Goal: Find specific page/section: Find specific page/section

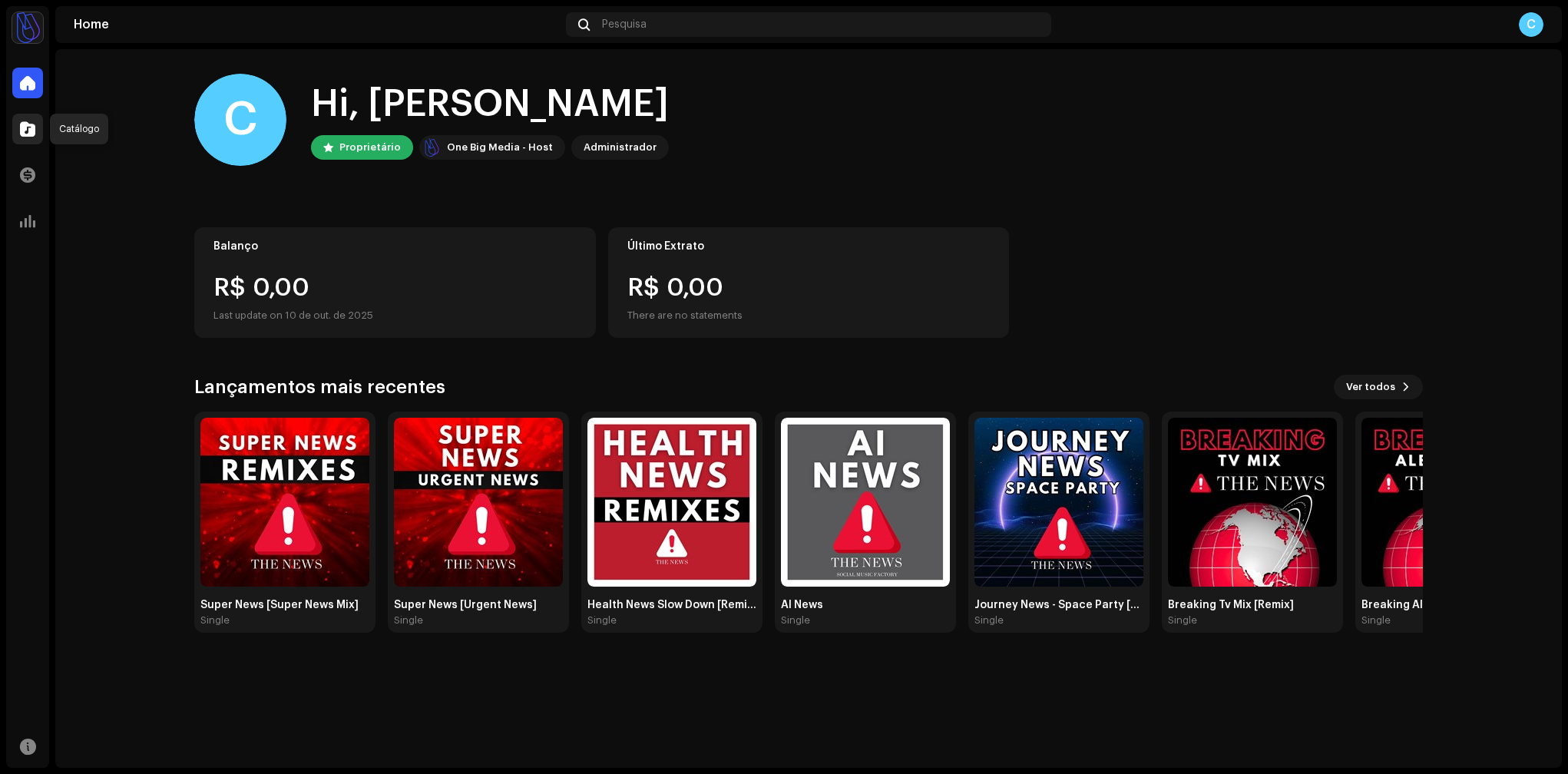
click at [21, 126] on span at bounding box center [28, 129] width 16 height 12
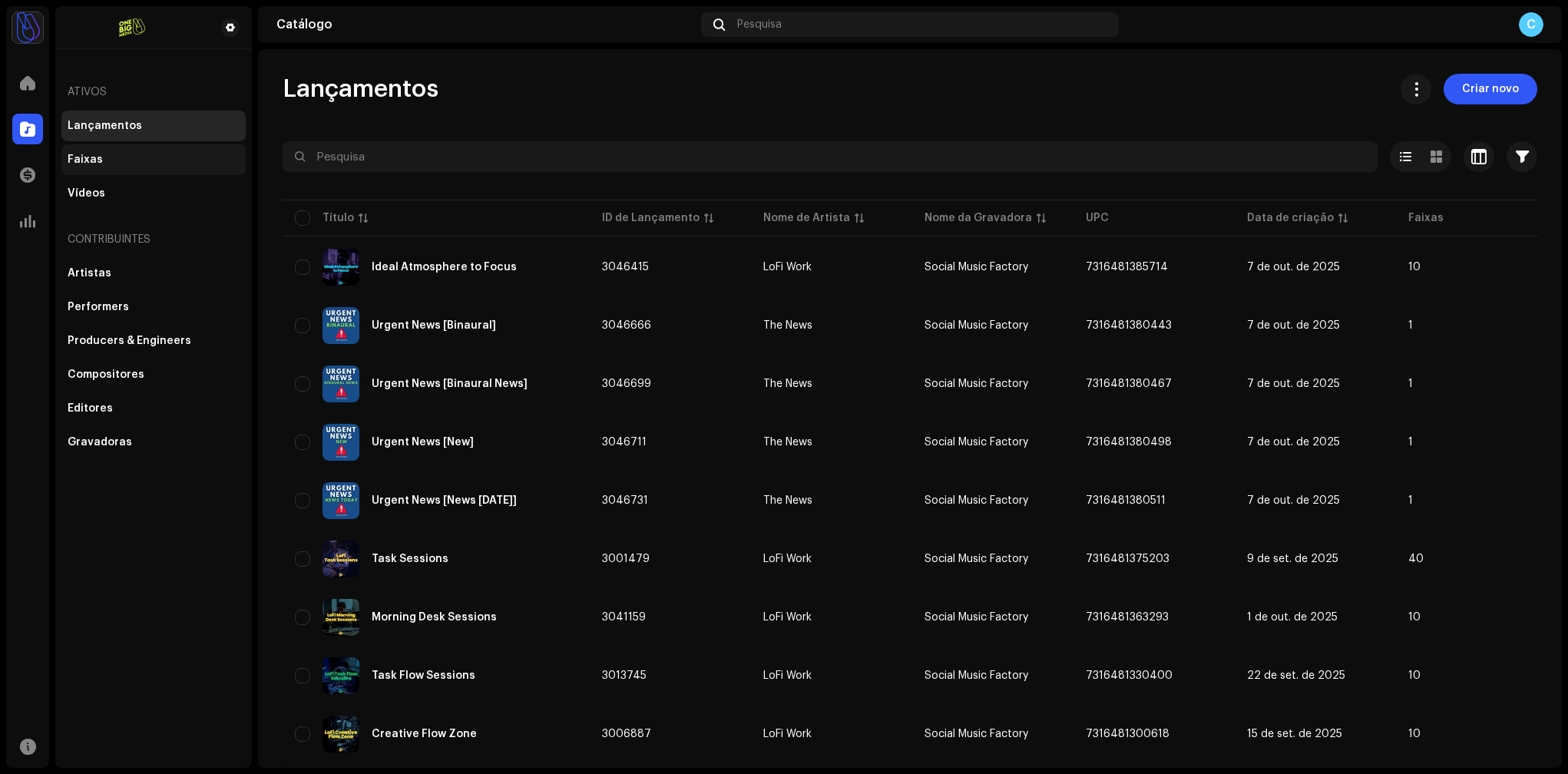
click at [71, 157] on div "Faixas" at bounding box center [85, 159] width 35 height 12
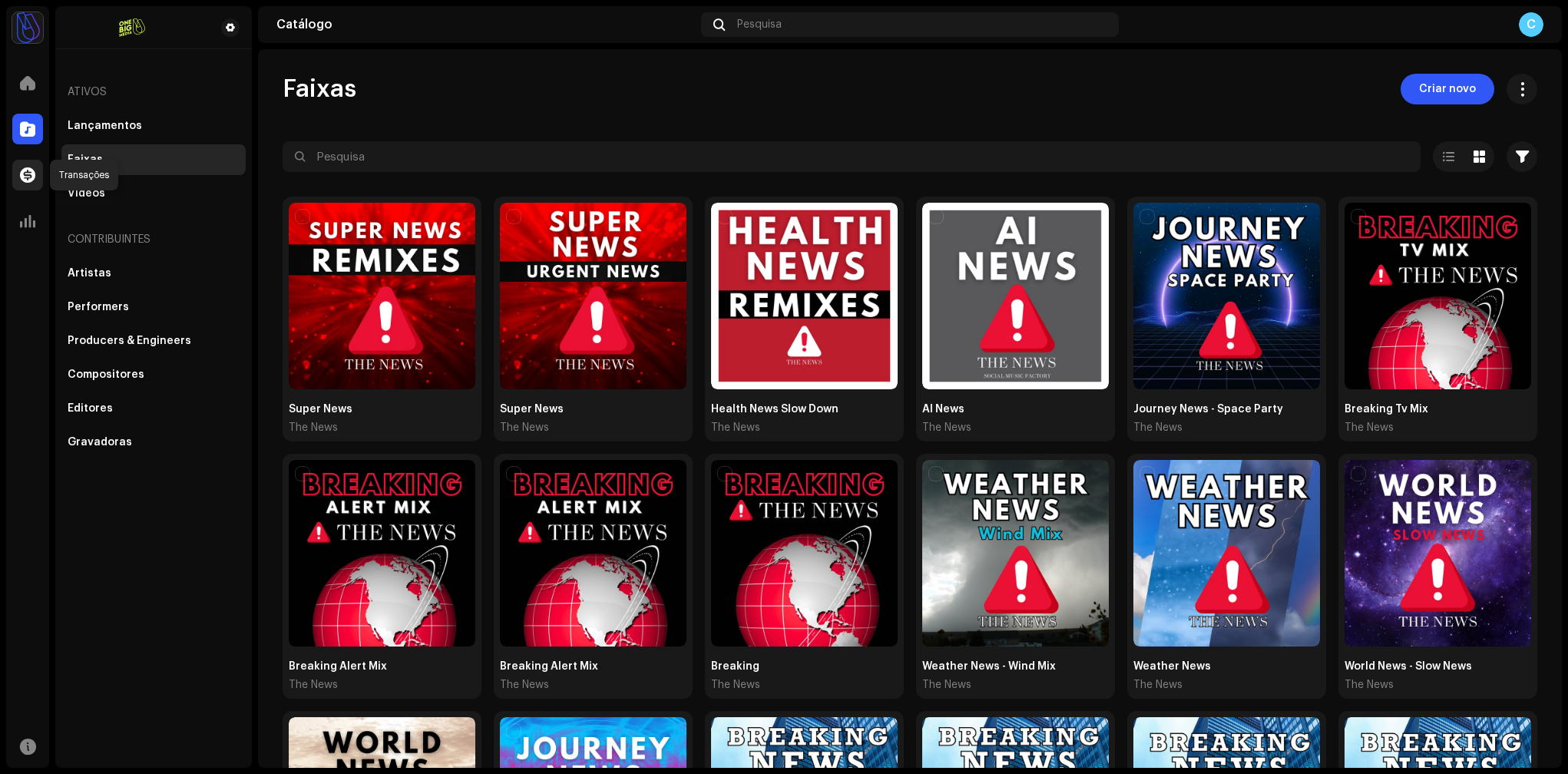
click at [31, 172] on span at bounding box center [28, 174] width 16 height 12
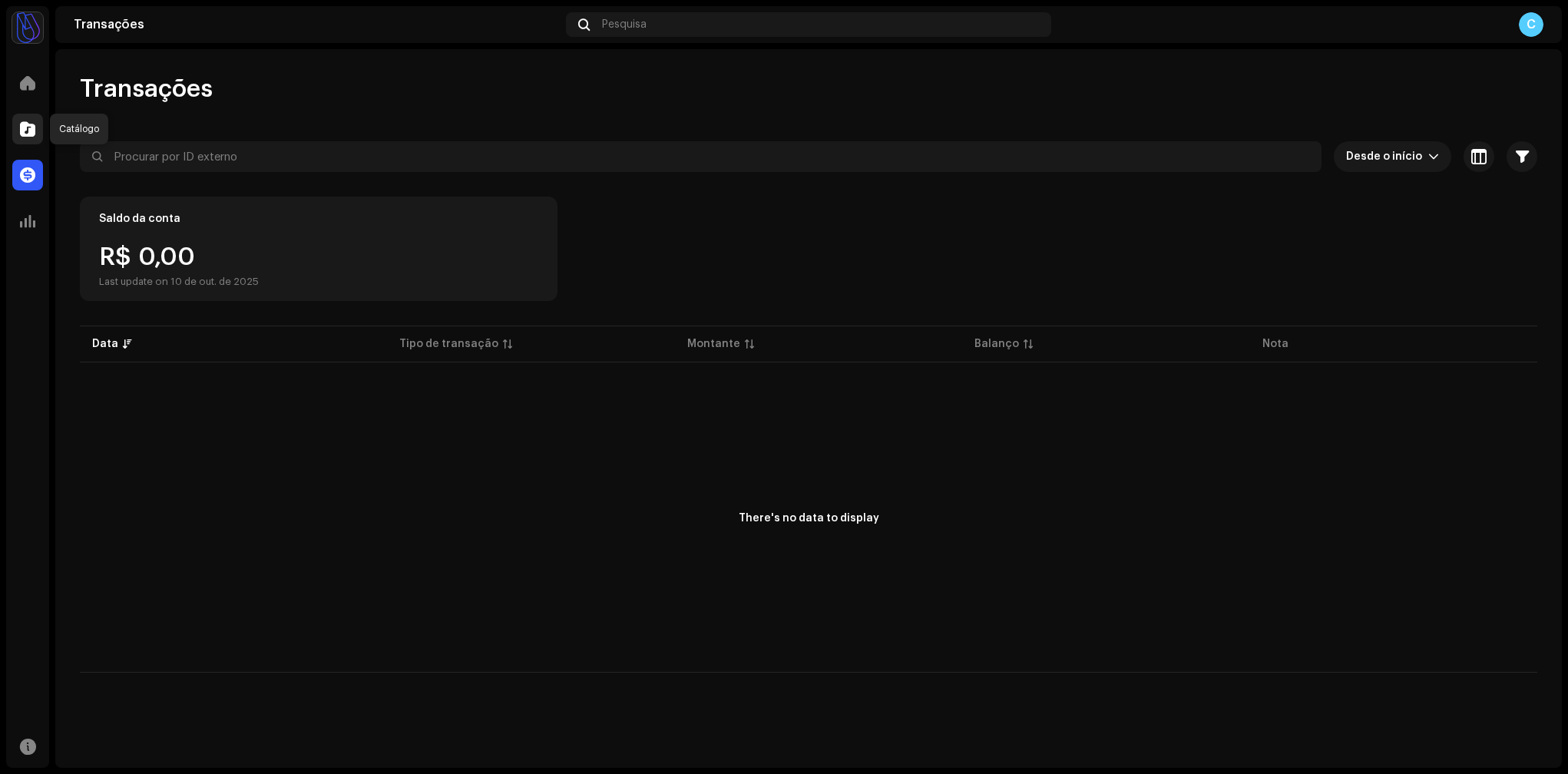
click at [32, 128] on span at bounding box center [28, 129] width 16 height 12
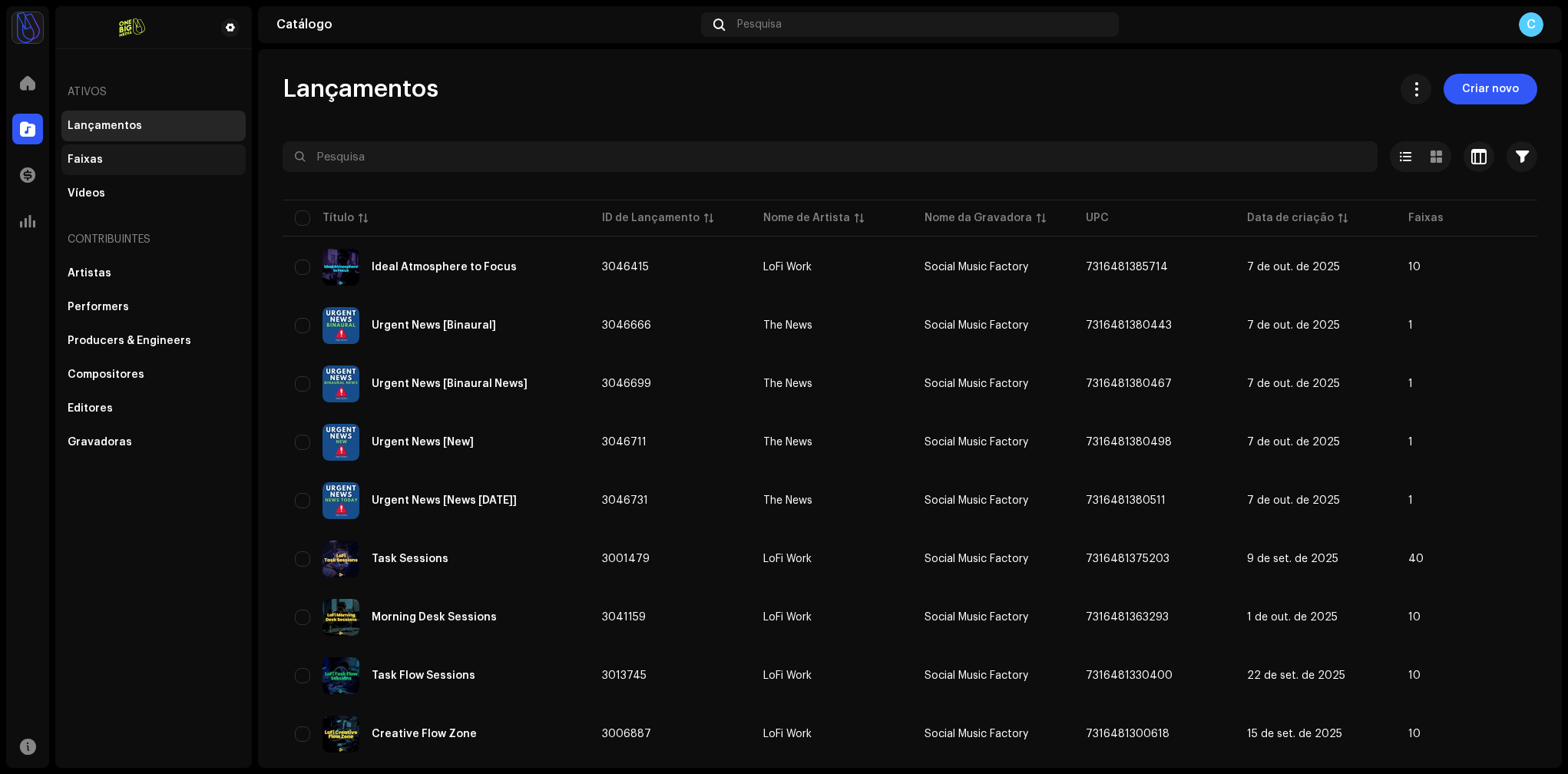
click at [116, 159] on div "Faixas" at bounding box center [154, 159] width 172 height 12
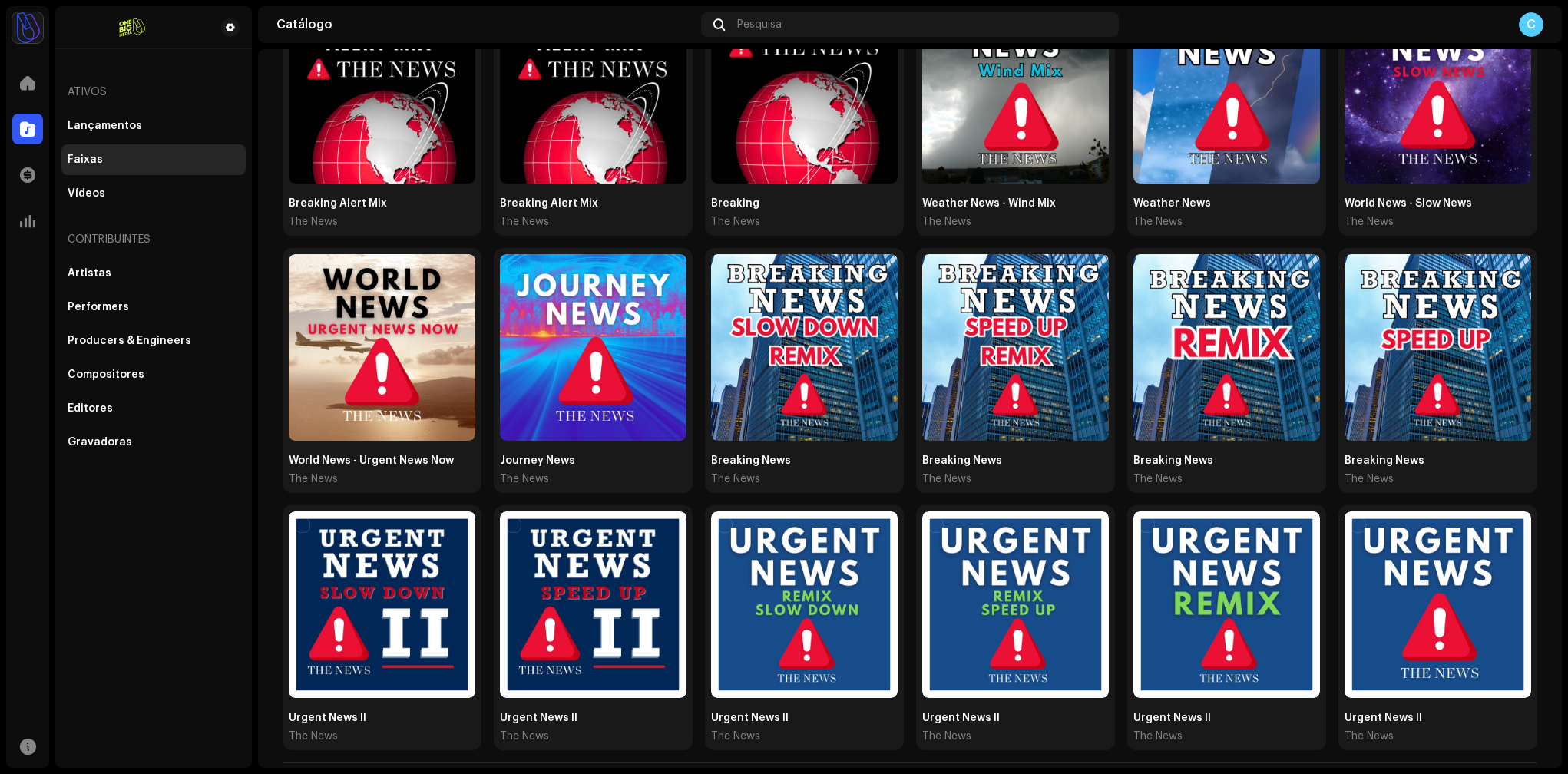
scroll to position [489, 0]
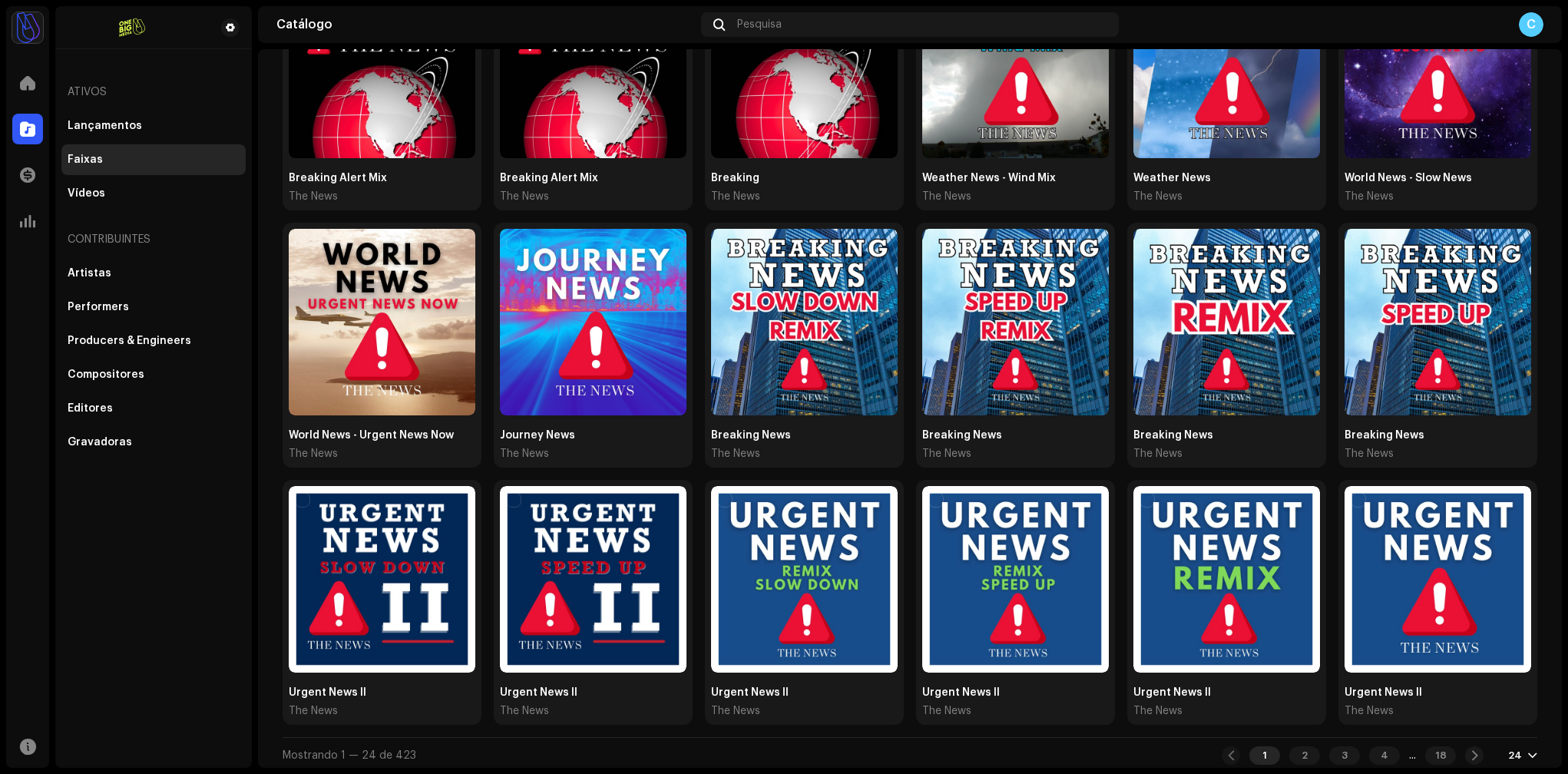
click at [1508, 749] on div "24" at bounding box center [1514, 755] width 14 height 12
click at [1493, 720] on div "72" at bounding box center [1489, 720] width 63 height 31
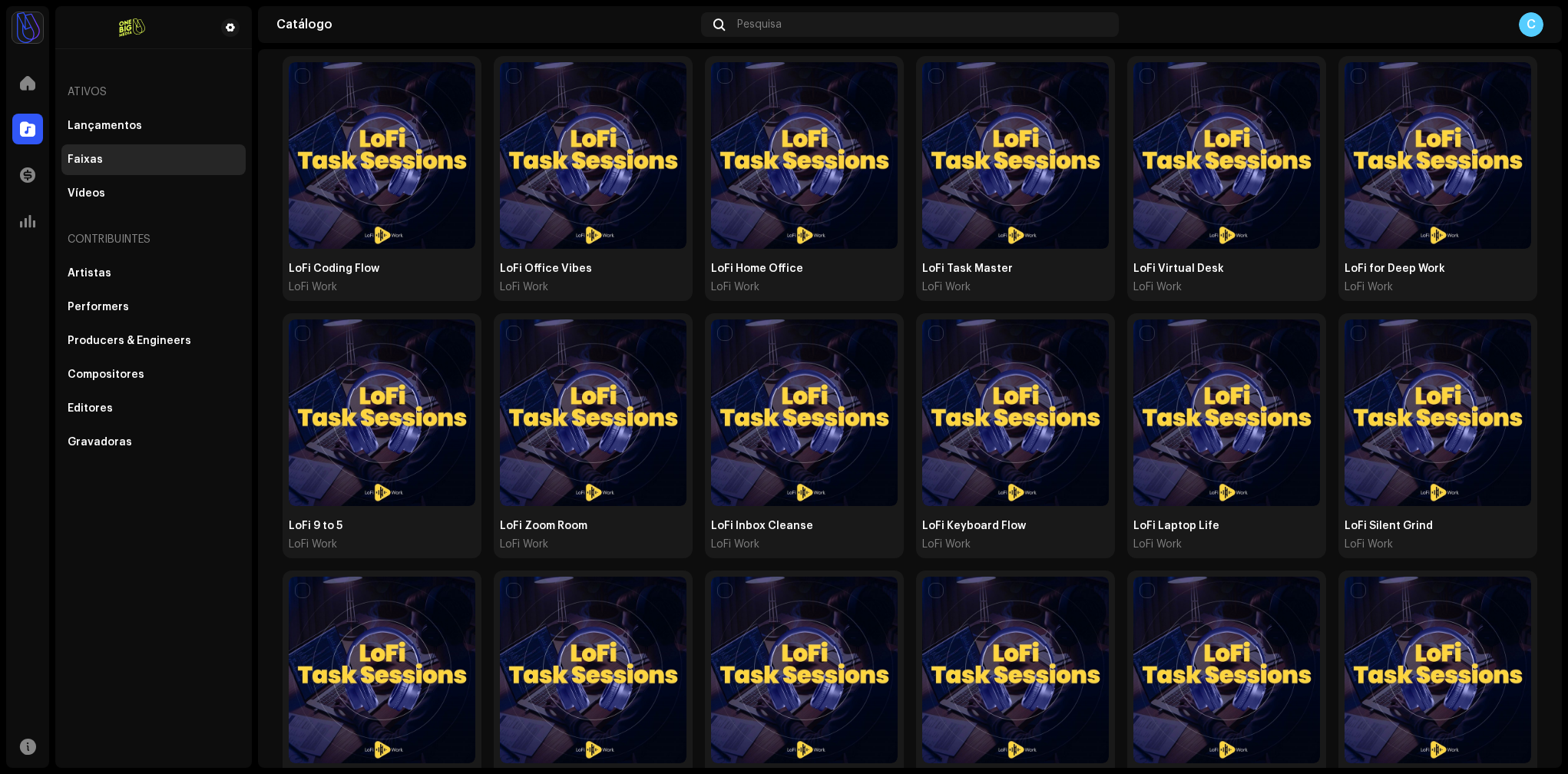
scroll to position [2534, 0]
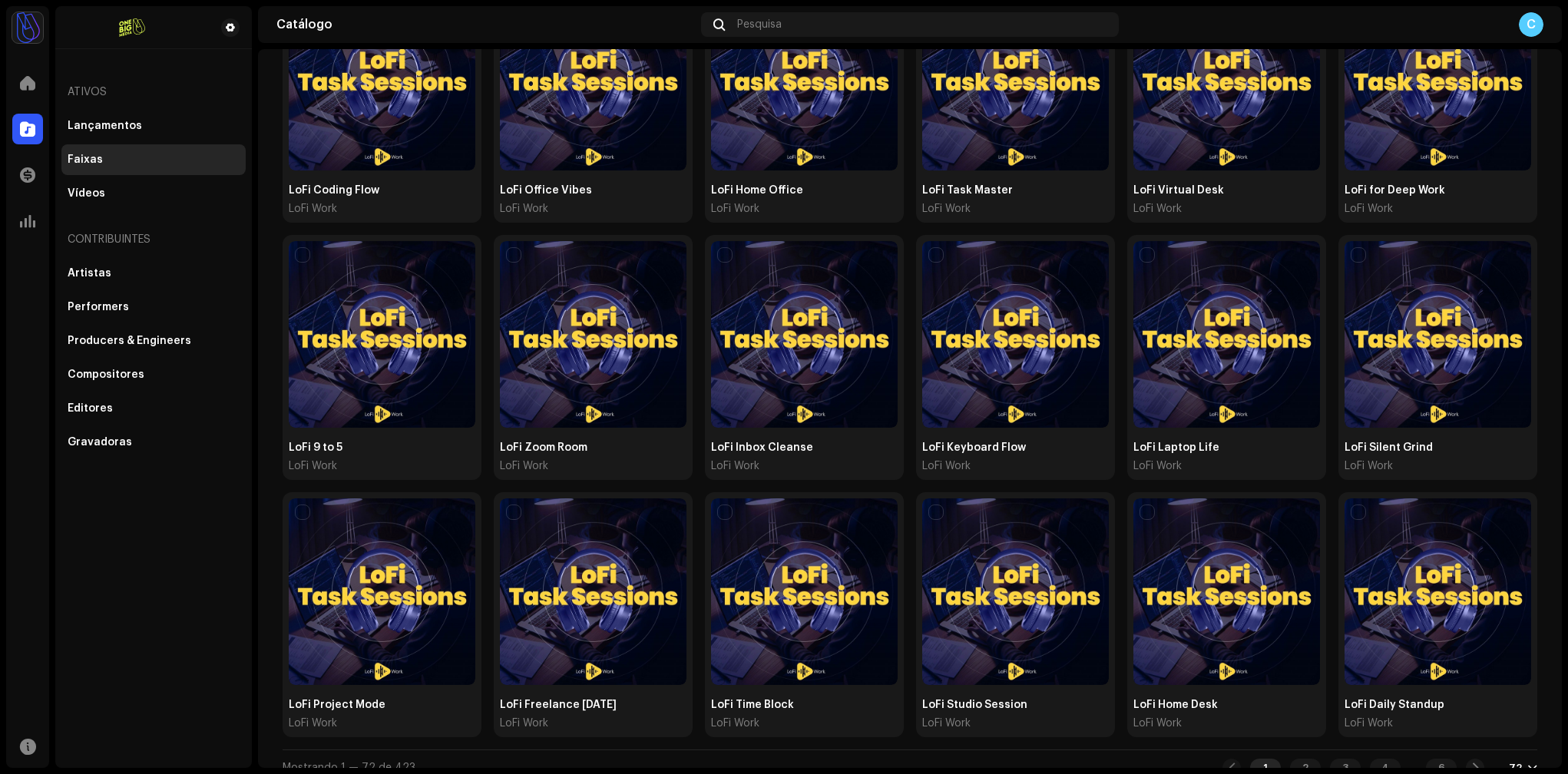
click at [1515, 758] on div "1 2 3 4 ... 6 72" at bounding box center [1380, 768] width 315 height 19
click at [1527, 762] on div at bounding box center [1532, 768] width 9 height 12
click at [1510, 718] on div "24 48 72" at bounding box center [1489, 690] width 63 height 92
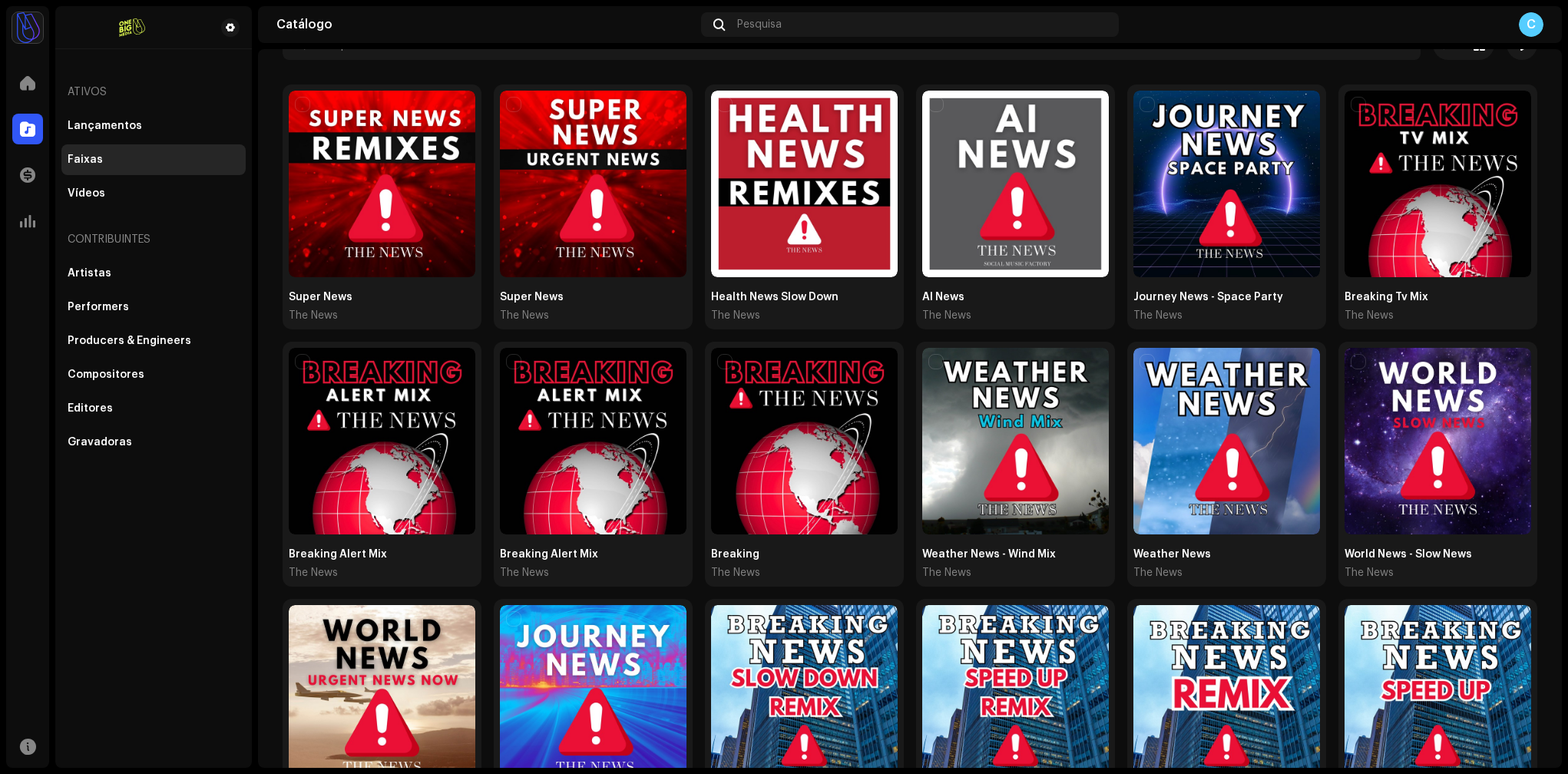
scroll to position [0, 0]
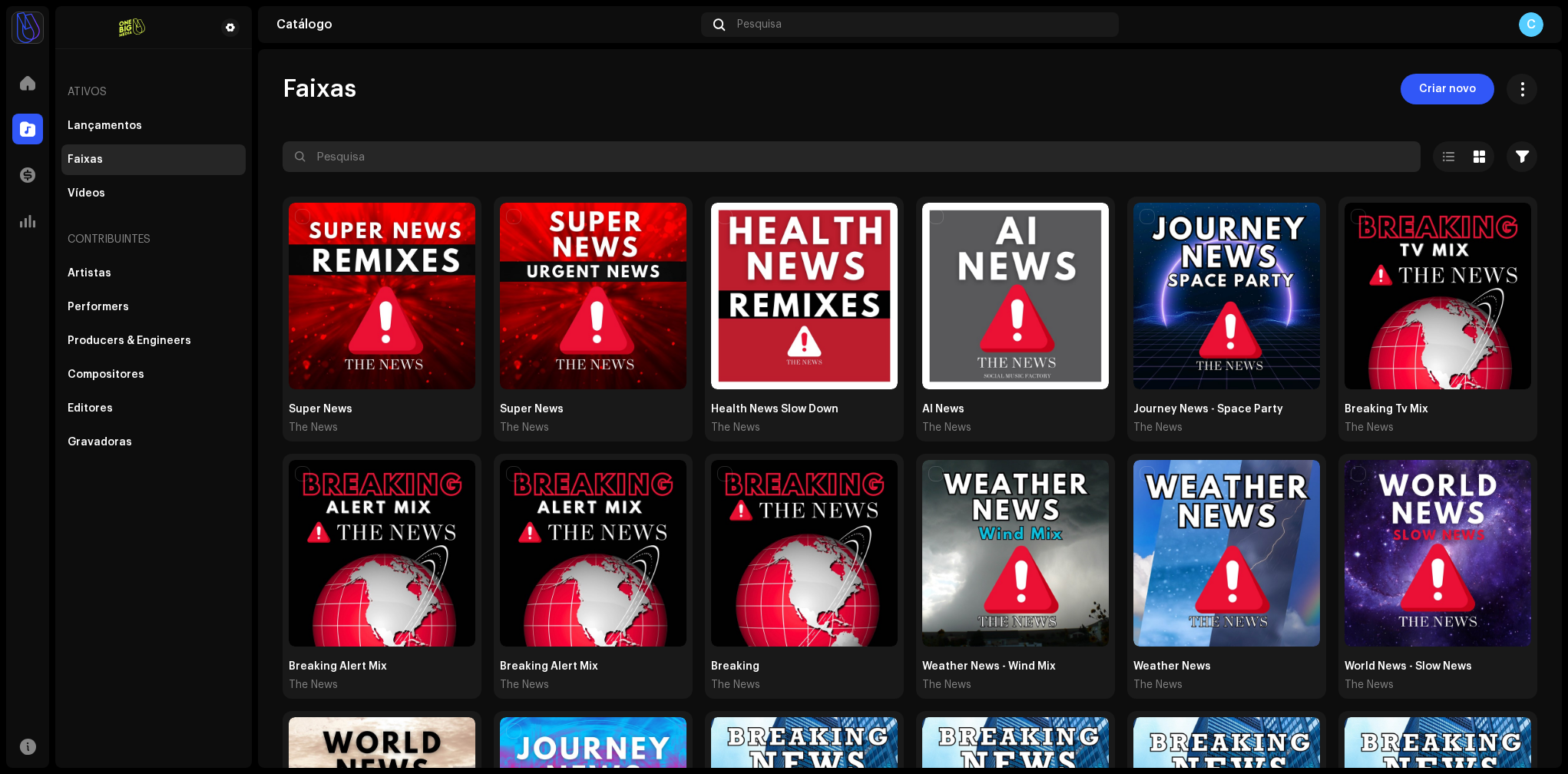
click at [414, 154] on input "text" at bounding box center [852, 156] width 1138 height 31
type input "super"
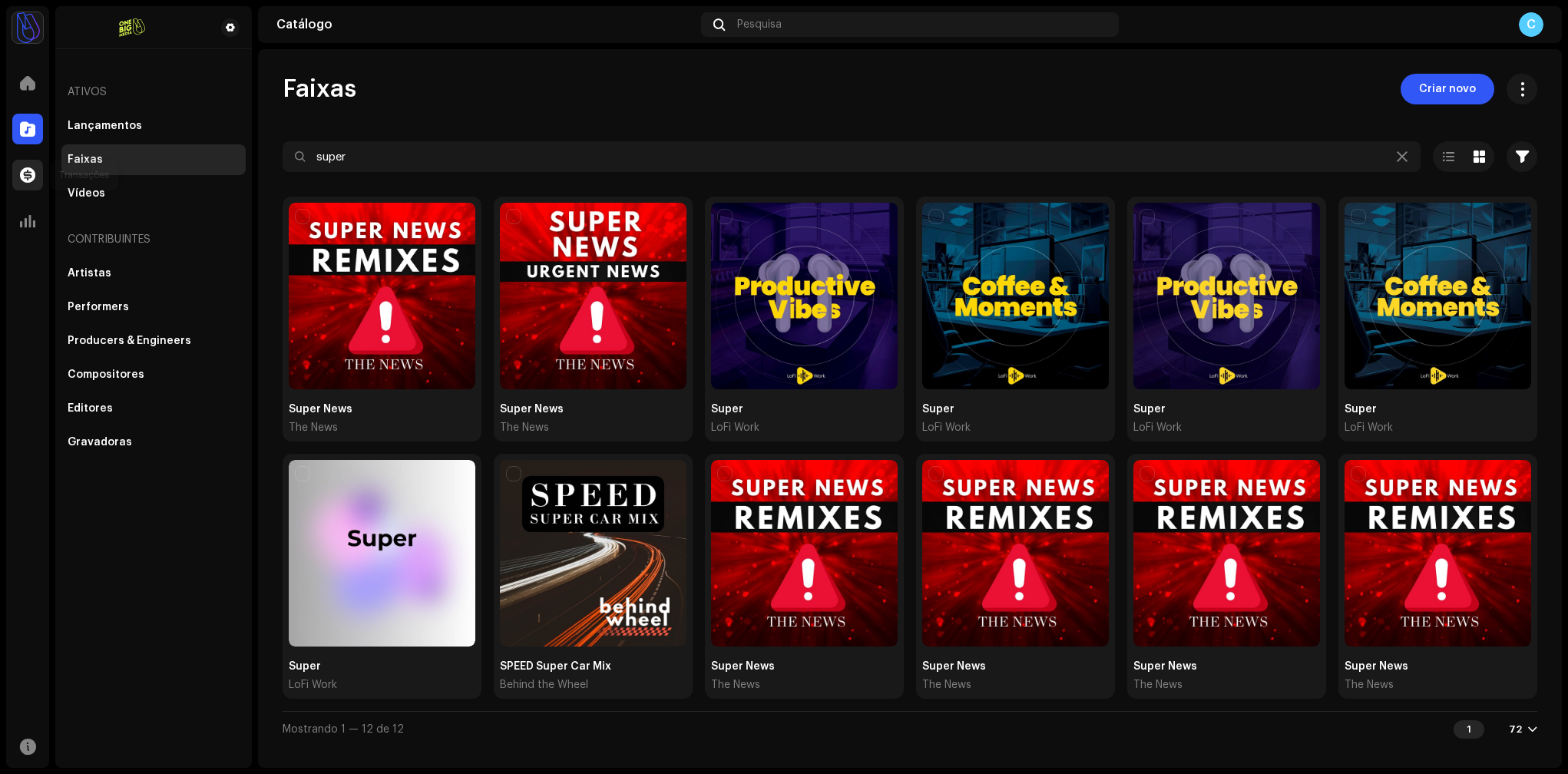
click at [37, 182] on div at bounding box center [27, 174] width 31 height 31
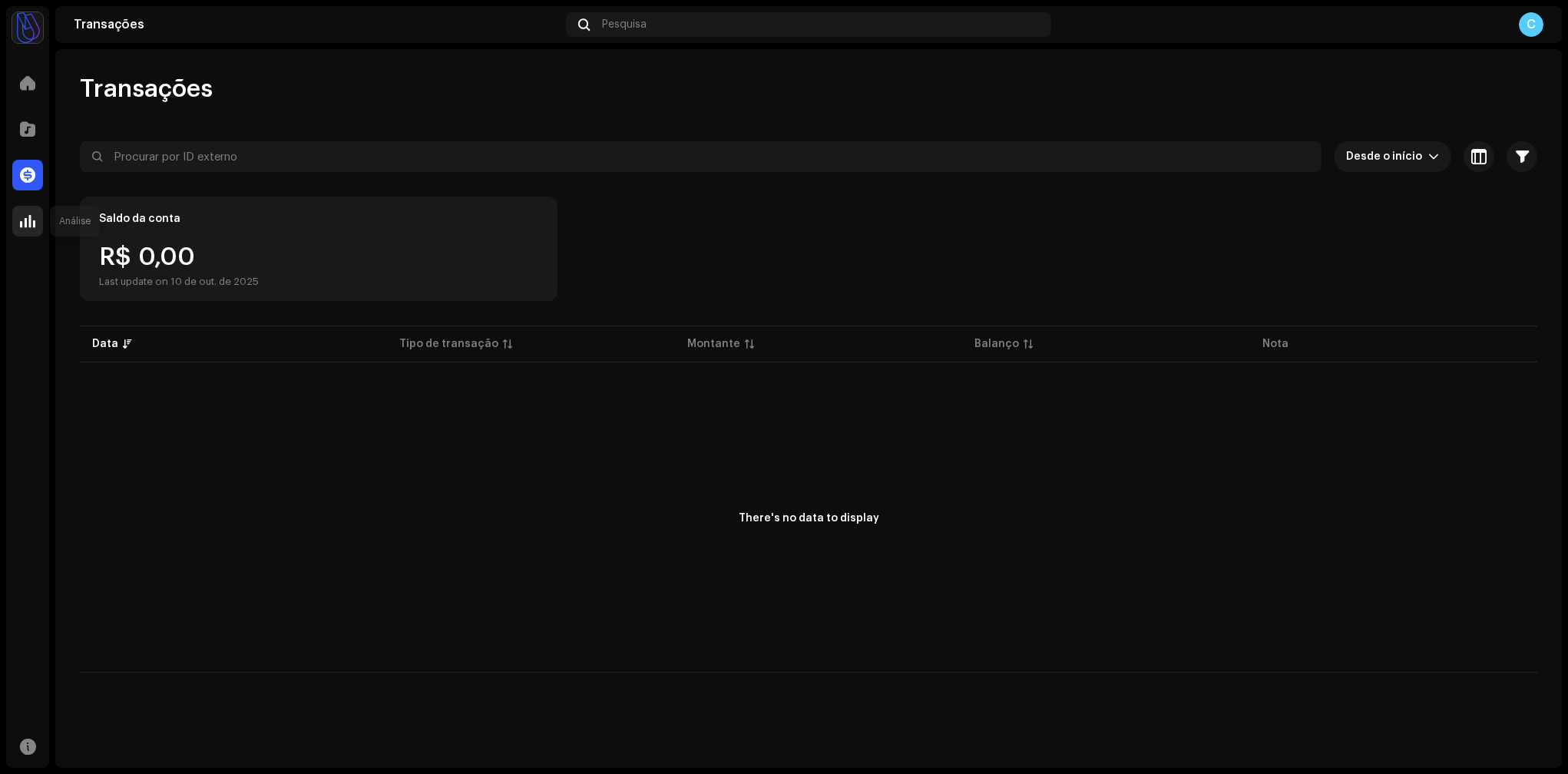
click at [32, 222] on span at bounding box center [28, 221] width 16 height 12
